Goal: Information Seeking & Learning: Learn about a topic

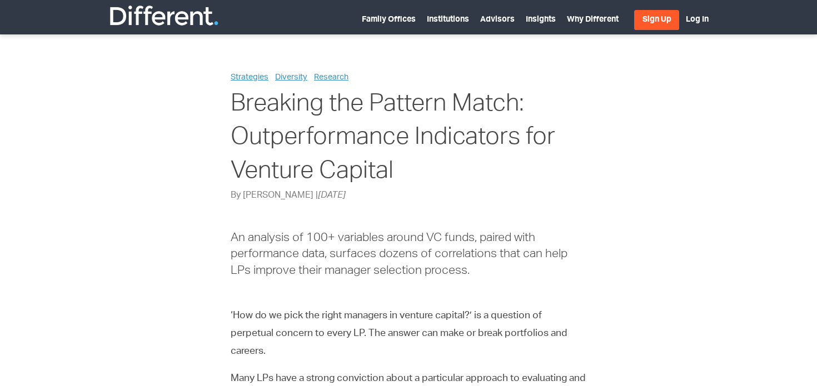
drag, startPoint x: 213, startPoint y: 68, endPoint x: 429, endPoint y: 195, distance: 250.0
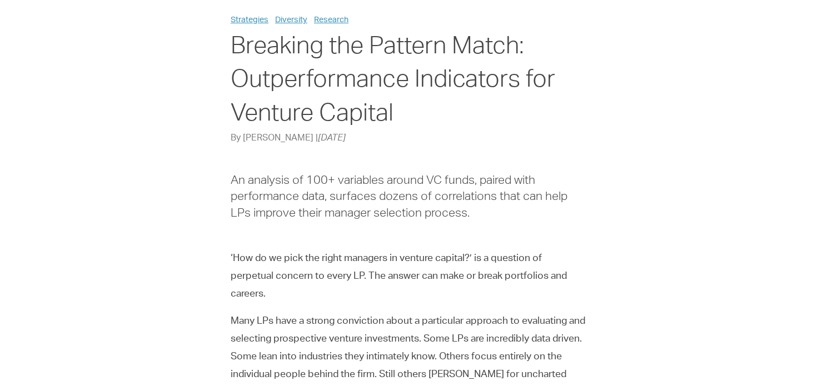
scroll to position [61, 0]
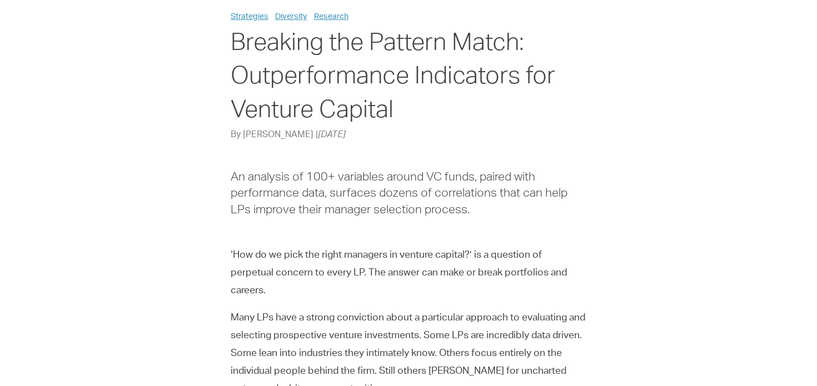
click at [435, 274] on p "‘How do we pick the right managers in venture capital?’ is a question of perpet…" at bounding box center [408, 273] width 355 height 53
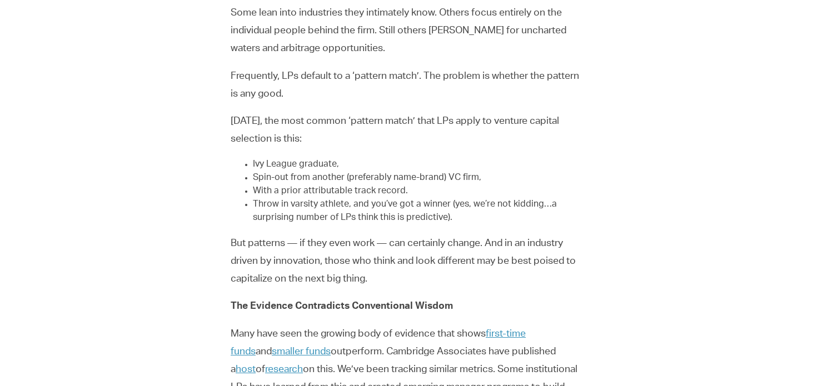
scroll to position [435, 0]
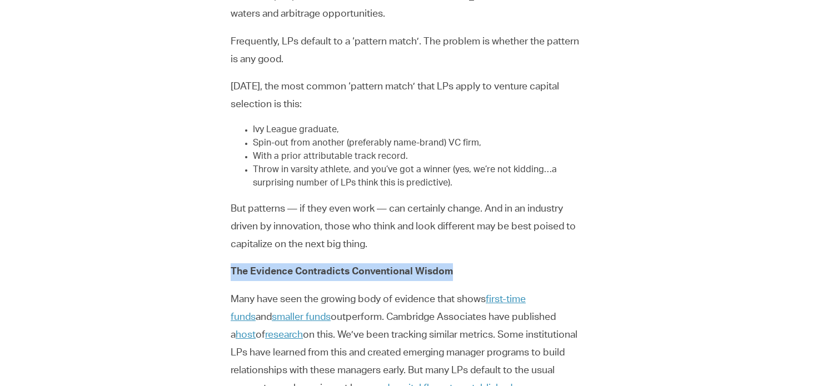
drag, startPoint x: 372, startPoint y: 261, endPoint x: 475, endPoint y: 275, distance: 104.9
click at [475, 275] on p "The Evidence Contradicts Conventional Wisdom" at bounding box center [408, 272] width 355 height 18
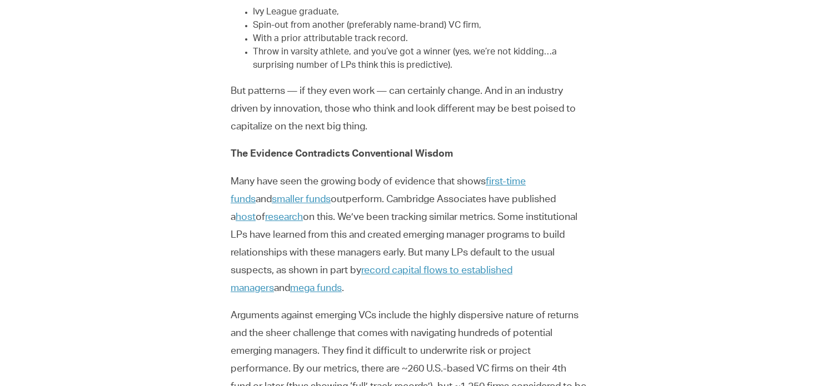
scroll to position [574, 0]
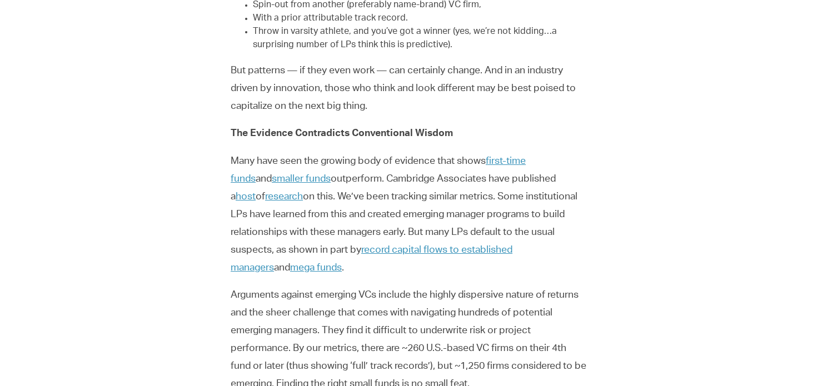
click at [371, 72] on p "But patterns — if they even work — can certainly change. And in an industry dri…" at bounding box center [408, 88] width 355 height 53
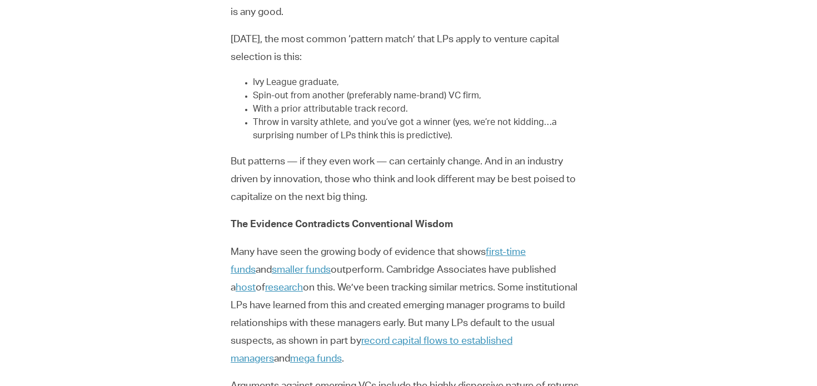
scroll to position [478, 0]
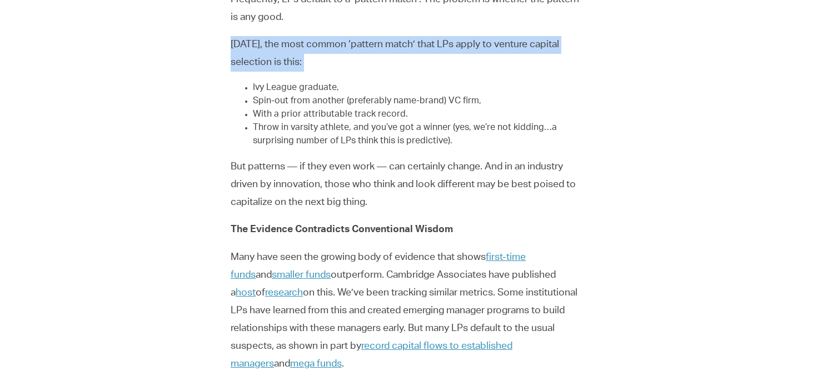
drag, startPoint x: 228, startPoint y: 44, endPoint x: 475, endPoint y: 74, distance: 248.4
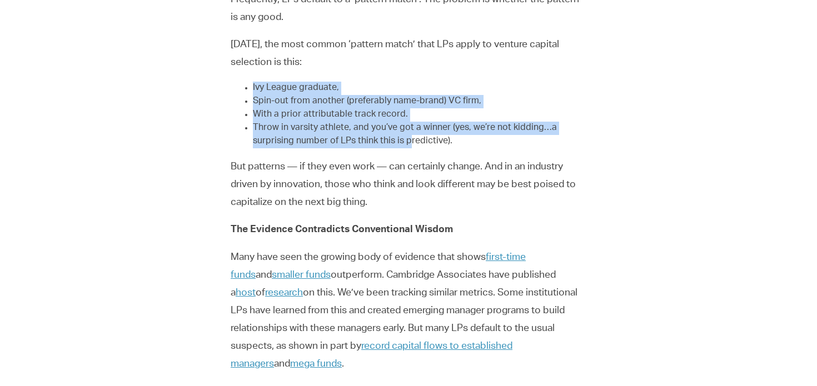
drag, startPoint x: 404, startPoint y: 69, endPoint x: 408, endPoint y: 143, distance: 74.5
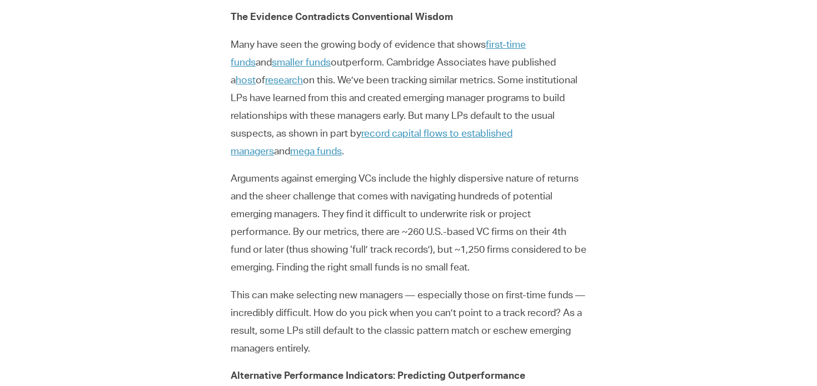
scroll to position [694, 0]
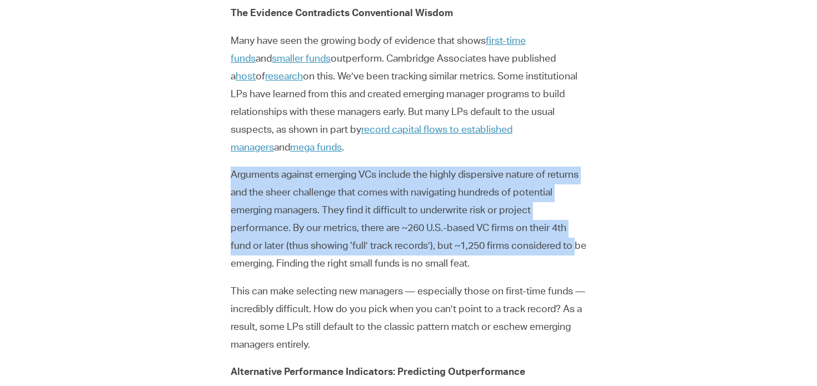
drag, startPoint x: 205, startPoint y: 171, endPoint x: 208, endPoint y: 274, distance: 102.8
click at [208, 271] on div "Strategies Diversity Research Breaking the Pattern Match: Outperformance Indica…" at bounding box center [408, 244] width 622 height 1734
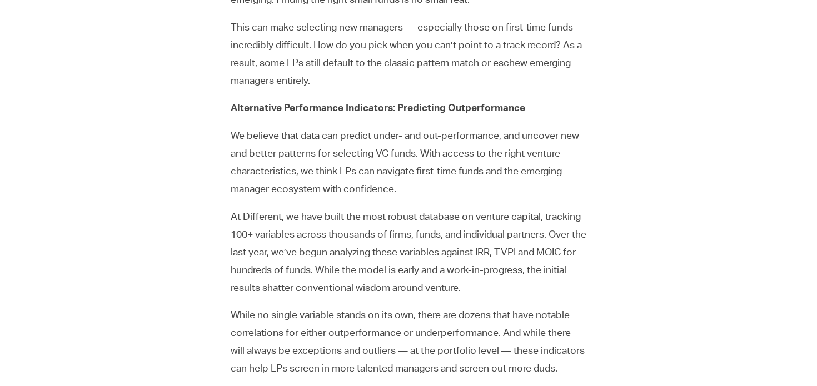
scroll to position [960, 0]
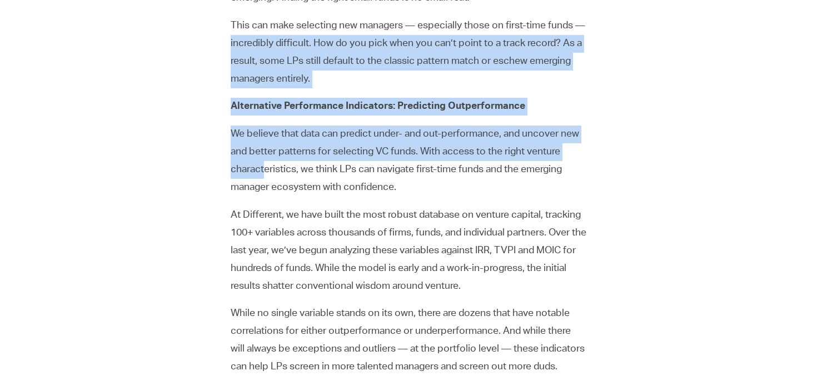
drag, startPoint x: 204, startPoint y: 37, endPoint x: 265, endPoint y: 172, distance: 147.9
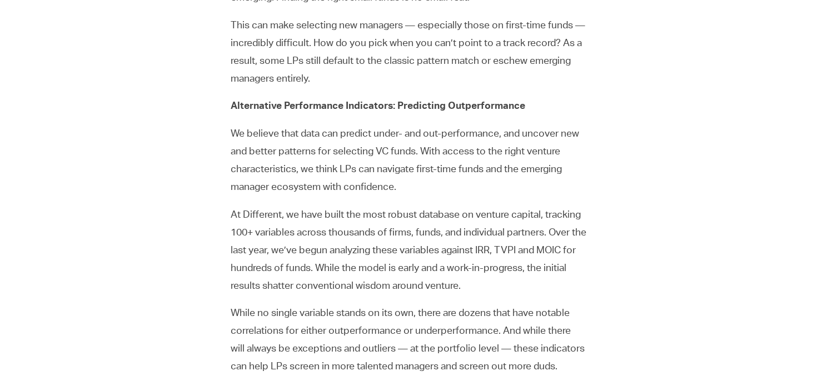
click at [269, 203] on div "An analysis of 100+ variables around VC funds, paired with performance data, su…" at bounding box center [408, 58] width 355 height 1574
drag, startPoint x: 226, startPoint y: 106, endPoint x: 457, endPoint y: 191, distance: 246.7
click at [457, 191] on p "We believe that data can predict under- and out-performance, and uncover new an…" at bounding box center [408, 161] width 355 height 71
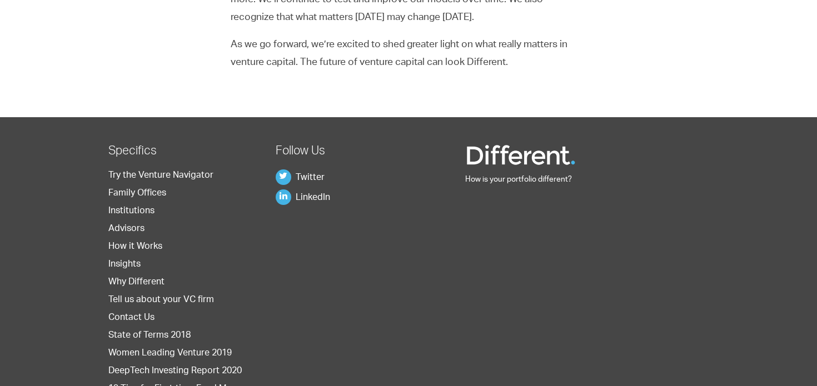
scroll to position [1710, 0]
